Goal: Entertainment & Leisure: Consume media (video, audio)

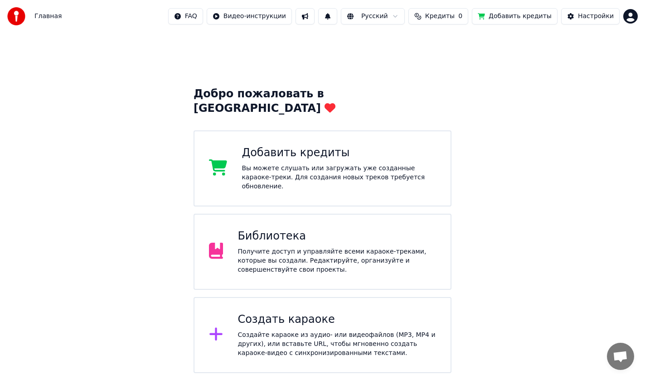
click at [319, 164] on div "Вы можете слушать или загружать уже созданные караоке-треки. Для создания новых…" at bounding box center [339, 177] width 194 height 27
click at [305, 247] on div "Получите доступ и управляйте всеми караоке-треками, которые вы создали. Редакти…" at bounding box center [336, 260] width 199 height 27
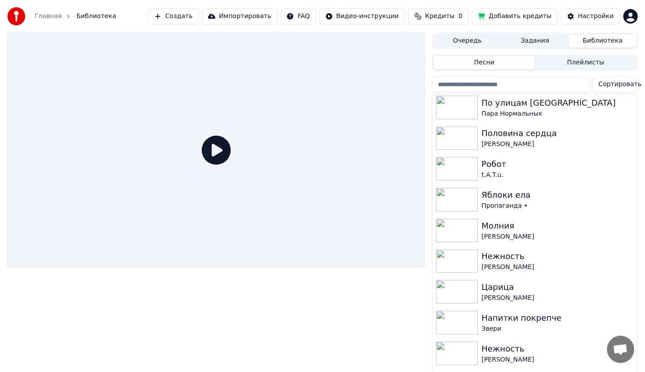
scroll to position [559, 0]
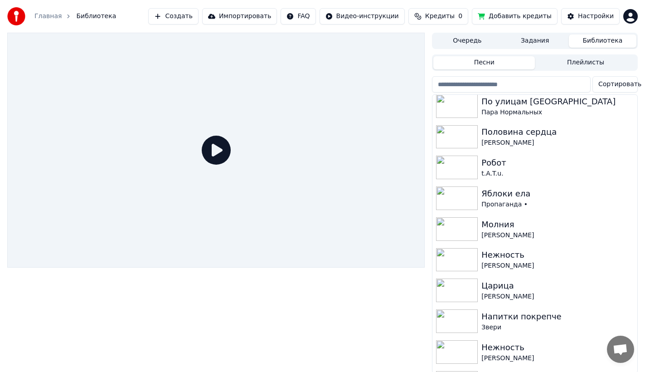
drag, startPoint x: 313, startPoint y: 349, endPoint x: 333, endPoint y: 344, distance: 21.0
click at [313, 349] on div at bounding box center [215, 203] width 417 height 340
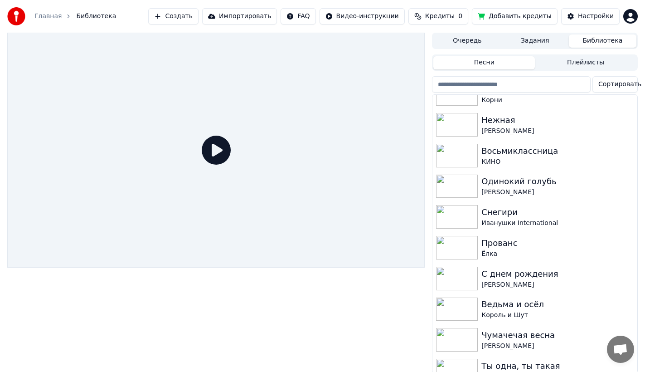
scroll to position [210, 0]
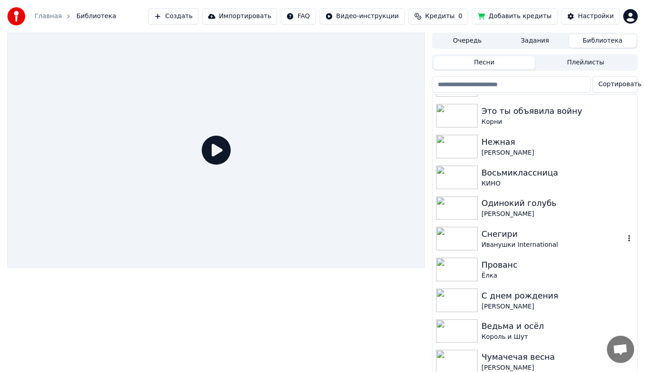
click at [549, 237] on div "Снегири" at bounding box center [552, 234] width 143 height 13
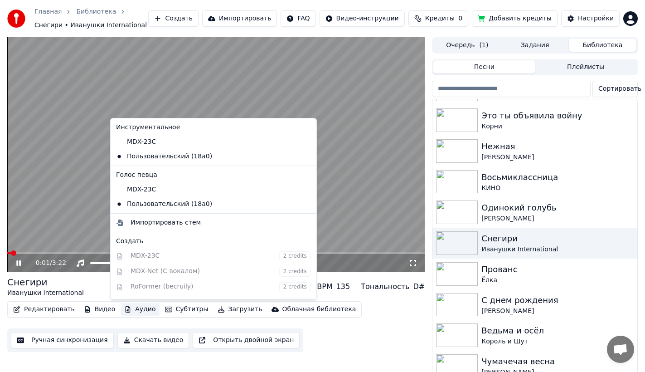
click at [134, 312] on button "Аудио" at bounding box center [140, 309] width 39 height 13
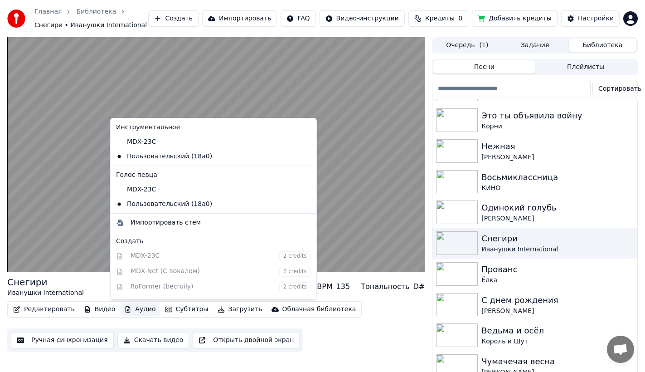
click at [317, 342] on div "Редактировать Видео Аудио Субтитры Загрузить Облачная библиотека Ручная синхрон…" at bounding box center [215, 326] width 417 height 51
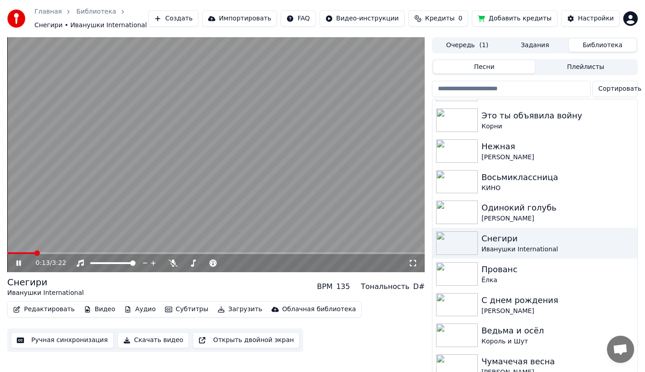
click at [516, 17] on button "Добавить кредиты" at bounding box center [515, 18] width 86 height 16
click at [155, 118] on video at bounding box center [215, 154] width 417 height 235
